Goal: Transaction & Acquisition: Purchase product/service

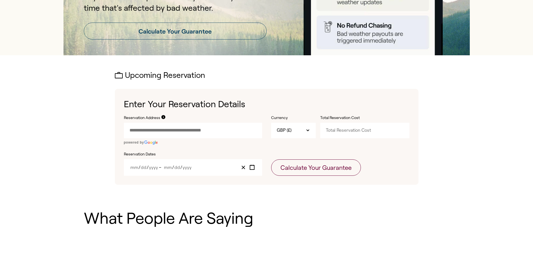
scroll to position [113, 0]
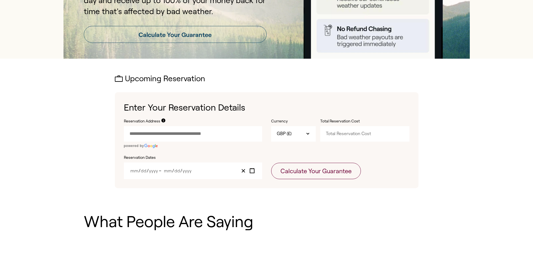
click at [160, 131] on input "Reservation Address" at bounding box center [193, 133] width 138 height 15
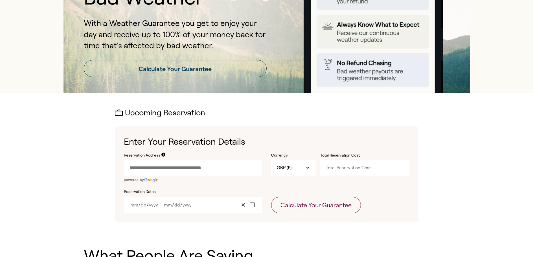
scroll to position [85, 0]
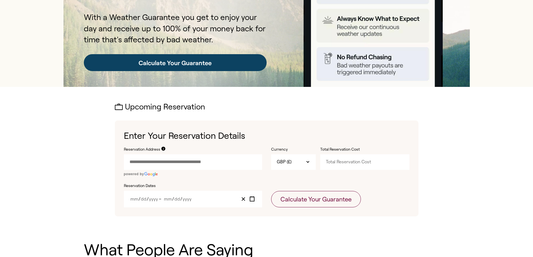
click at [170, 64] on link "Calculate Your Guarantee" at bounding box center [175, 62] width 183 height 17
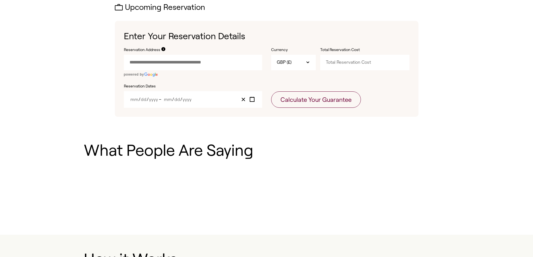
scroll to position [187, 0]
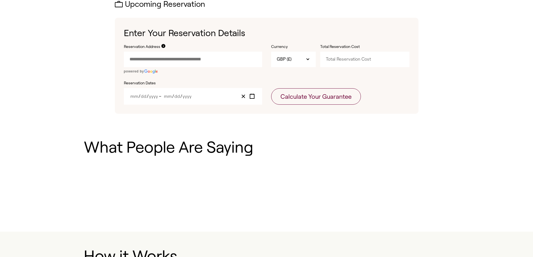
click at [174, 61] on input "Reservation Address" at bounding box center [193, 59] width 138 height 15
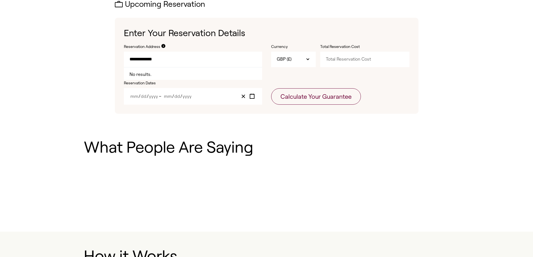
click at [132, 60] on input "**********" at bounding box center [193, 59] width 138 height 15
click at [163, 59] on input "**********" at bounding box center [193, 59] width 138 height 15
click at [156, 59] on input "**********" at bounding box center [193, 59] width 138 height 15
type input "*"
click at [146, 61] on input "Reservation Address" at bounding box center [193, 59] width 138 height 15
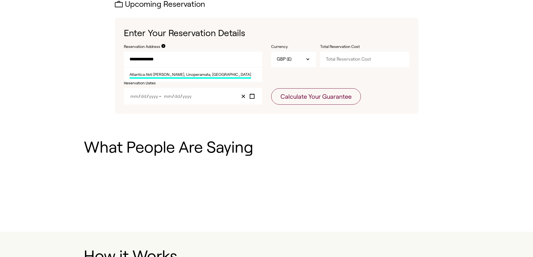
click at [144, 76] on span "Atlantica Akti [PERSON_NAME], Linoperamata, [GEOGRAPHIC_DATA]" at bounding box center [190, 75] width 122 height 7
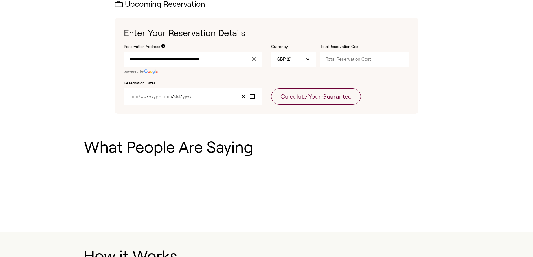
type input "**********"
click at [340, 60] on input "Total Reservation Cost" at bounding box center [364, 59] width 89 height 15
type input "2500"
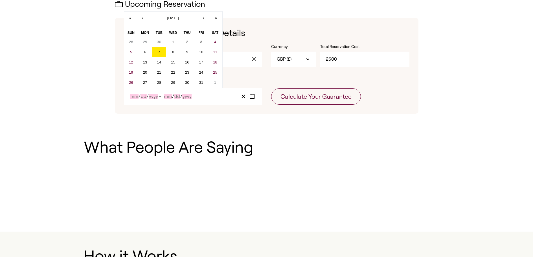
click at [184, 98] on input "Year" at bounding box center [186, 96] width 9 height 5
click at [164, 66] on button "14" at bounding box center [159, 62] width 14 height 10
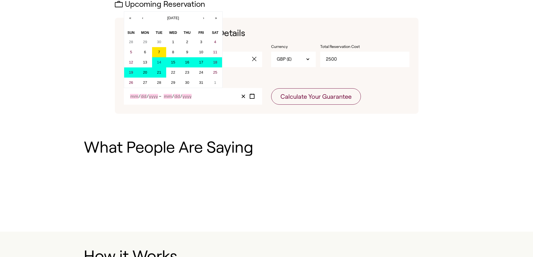
click at [162, 73] on button "21" at bounding box center [159, 72] width 14 height 10
type input "10"
type input "14"
type input "2025"
type input "10"
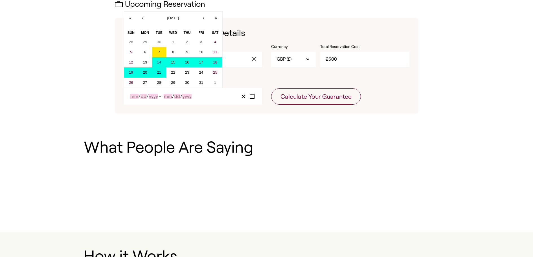
type input "21"
type input "2025"
click at [145, 95] on input "2025" at bounding box center [149, 96] width 11 height 5
click at [243, 96] on icon "Clear value" at bounding box center [242, 96] width 5 height 5
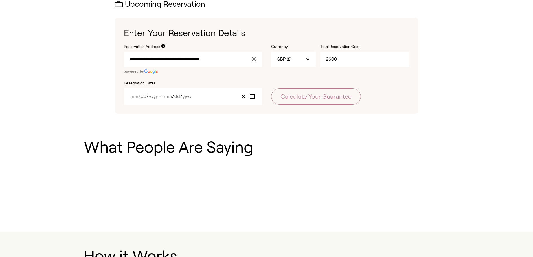
click at [183, 99] on input "Year" at bounding box center [186, 96] width 9 height 5
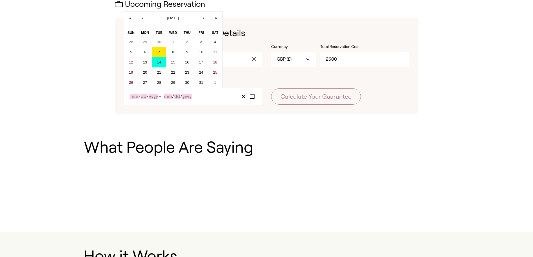
click at [163, 64] on button "14" at bounding box center [159, 62] width 14 height 10
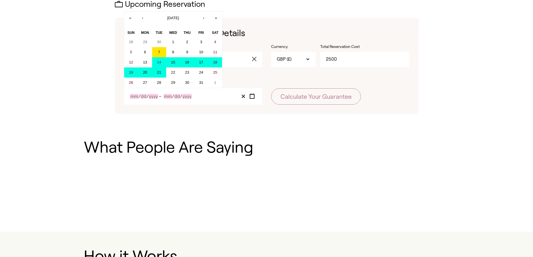
click at [163, 72] on button "21" at bounding box center [159, 72] width 14 height 10
type input "10"
type input "14"
type input "2025"
type input "10"
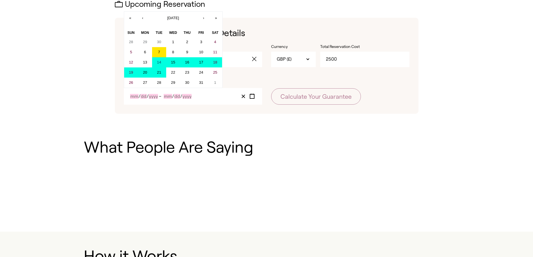
type input "21"
type input "2025"
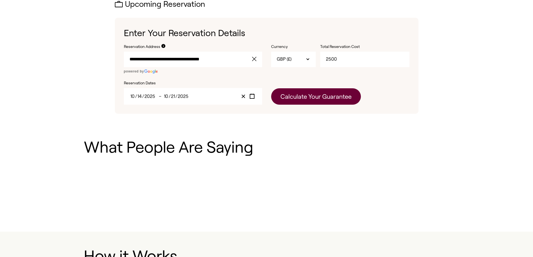
click at [295, 99] on button "Calculate Your Guarantee" at bounding box center [316, 96] width 90 height 16
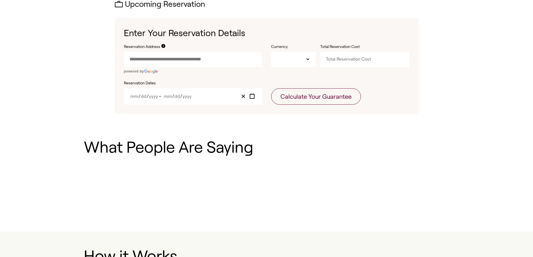
type input "GBP"
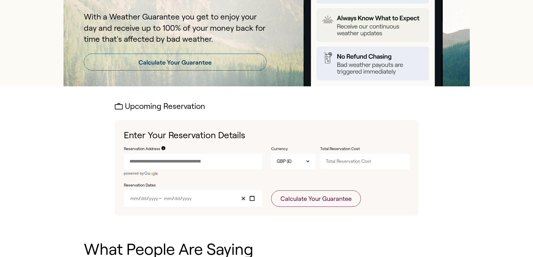
scroll to position [85, 0]
